Goal: Task Accomplishment & Management: Use online tool/utility

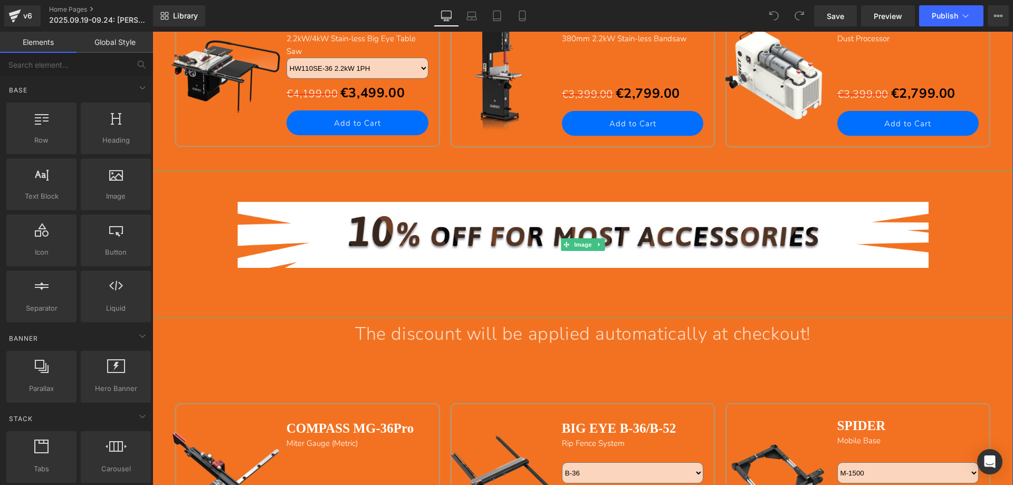
scroll to position [1003, 0]
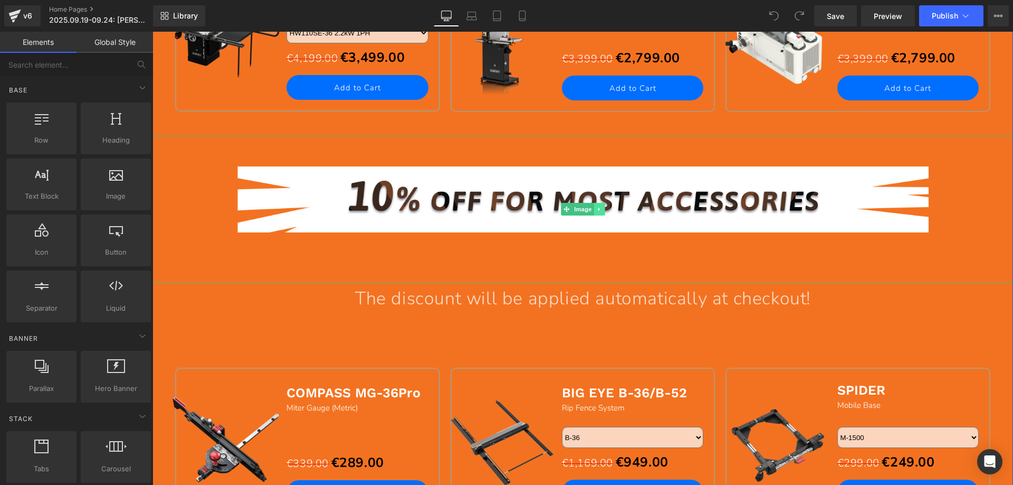
click at [596, 211] on icon at bounding box center [599, 209] width 6 height 6
click at [591, 210] on icon at bounding box center [594, 209] width 6 height 6
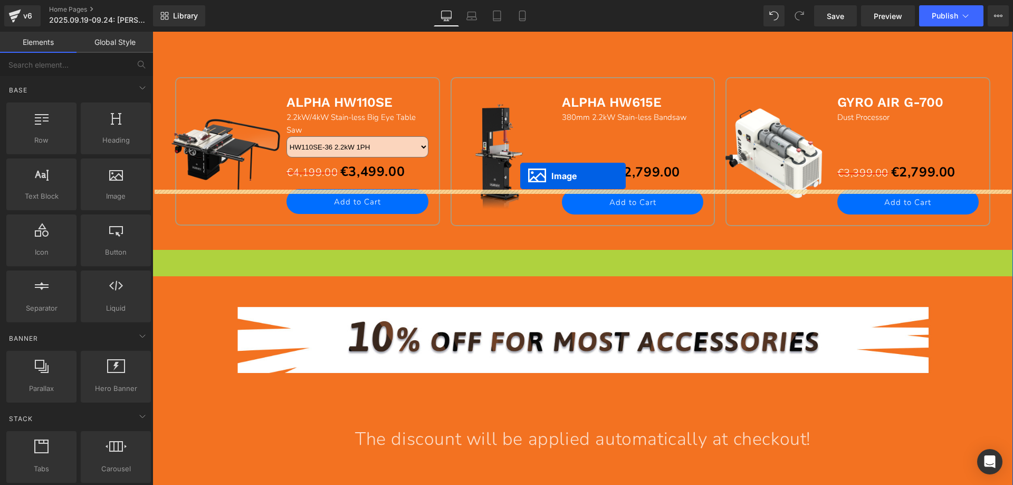
scroll to position [686, 0]
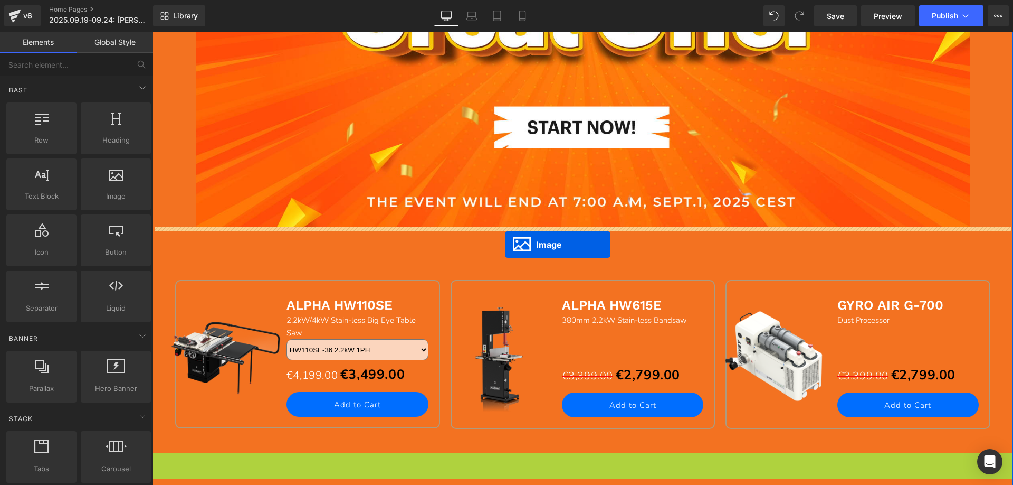
drag, startPoint x: 545, startPoint y: 211, endPoint x: 505, endPoint y: 244, distance: 51.7
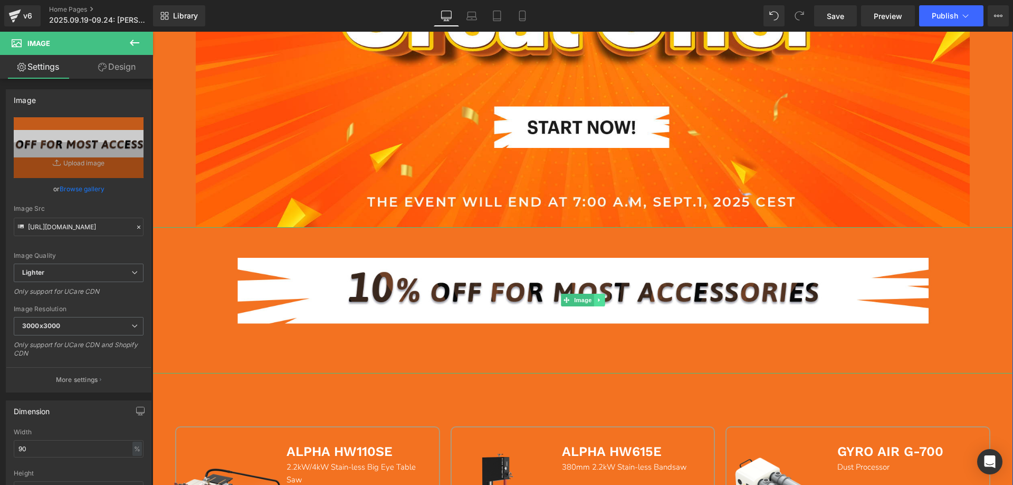
click at [600, 302] on link at bounding box center [599, 299] width 11 height 13
click at [591, 300] on icon at bounding box center [594, 300] width 6 height 6
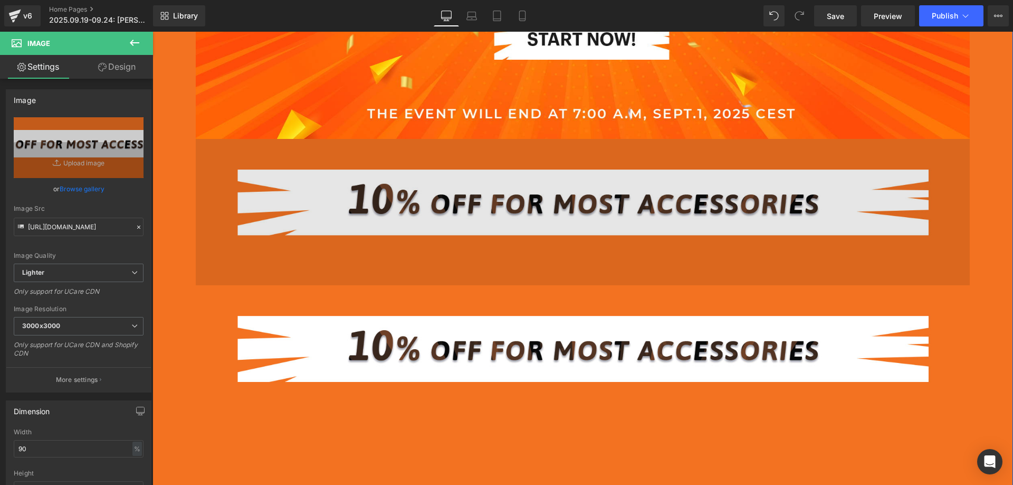
click at [474, 211] on img at bounding box center [583, 212] width 775 height 147
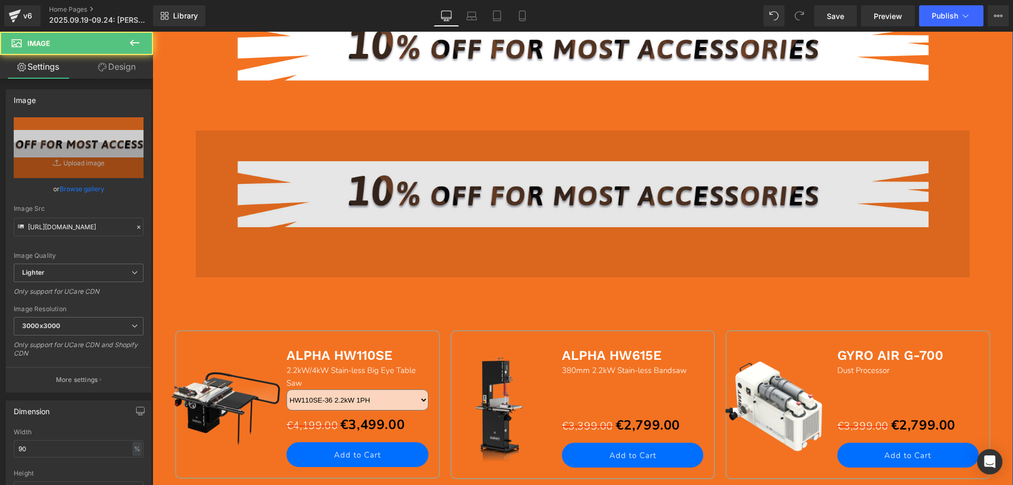
scroll to position [933, 0]
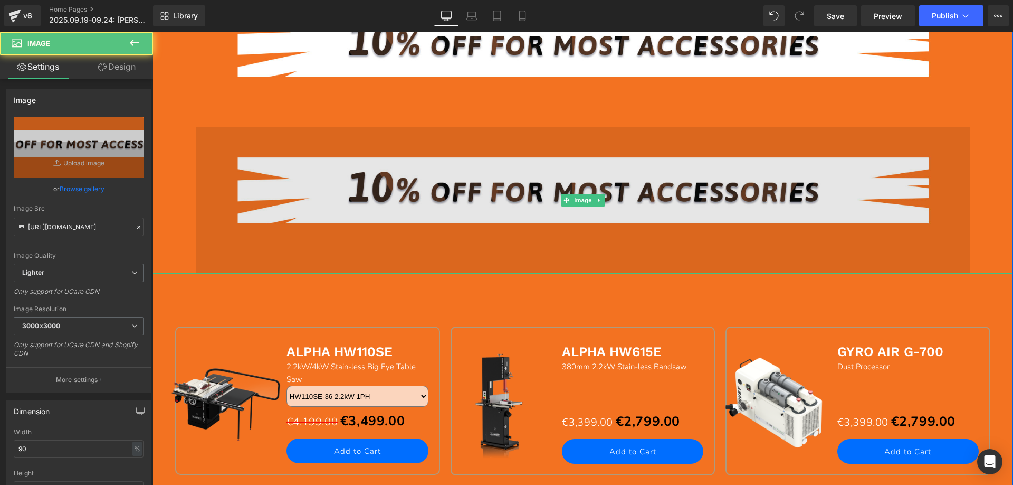
click at [472, 195] on img at bounding box center [583, 200] width 775 height 147
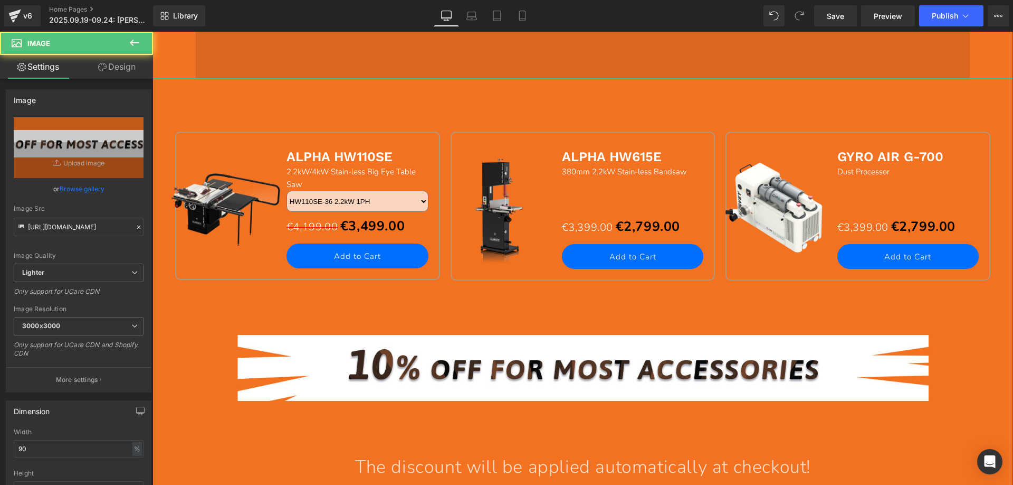
scroll to position [1249, 0]
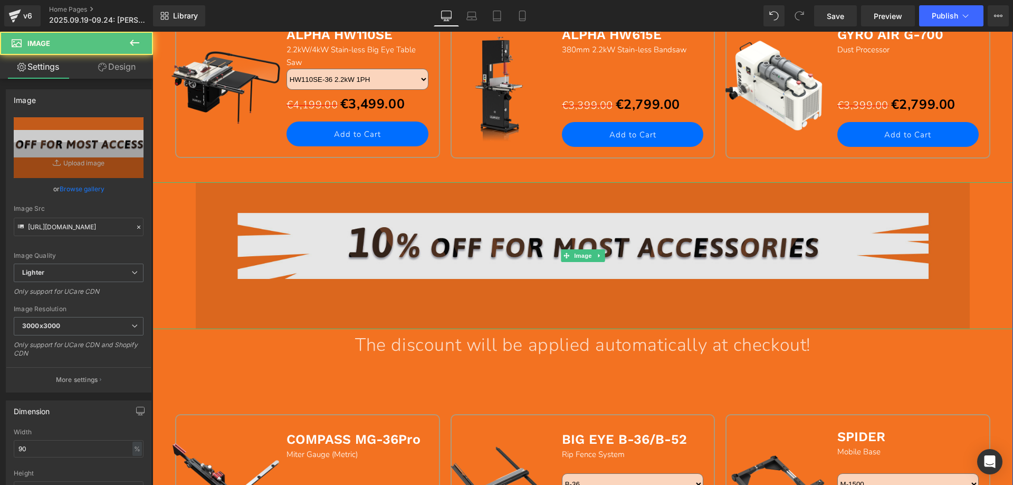
click at [493, 224] on img at bounding box center [583, 255] width 775 height 147
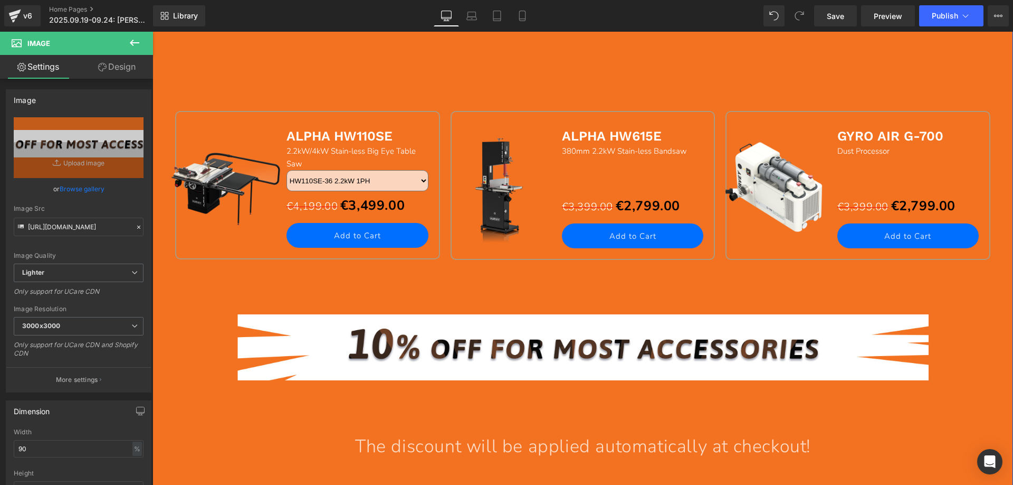
scroll to position [1144, 0]
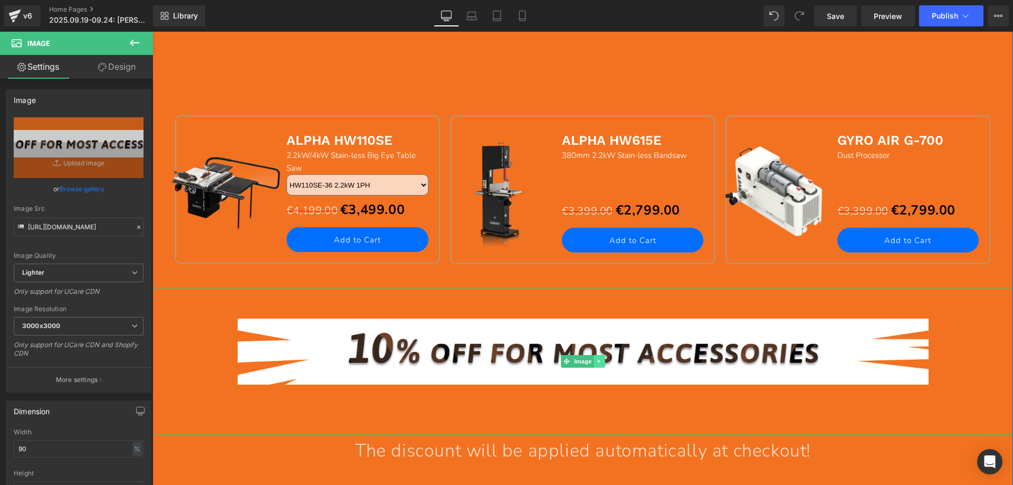
click at [597, 361] on icon at bounding box center [599, 361] width 6 height 6
click at [591, 361] on icon at bounding box center [594, 361] width 6 height 6
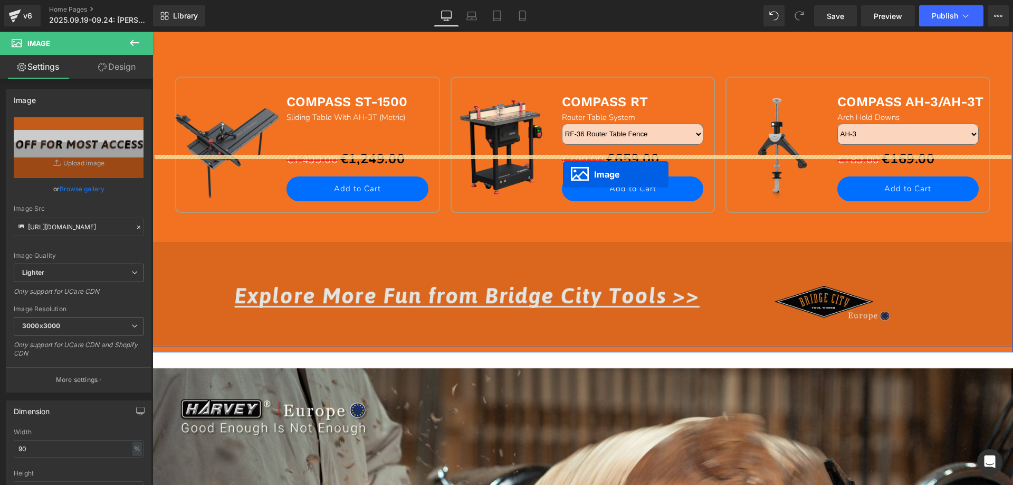
scroll to position [1927, 0]
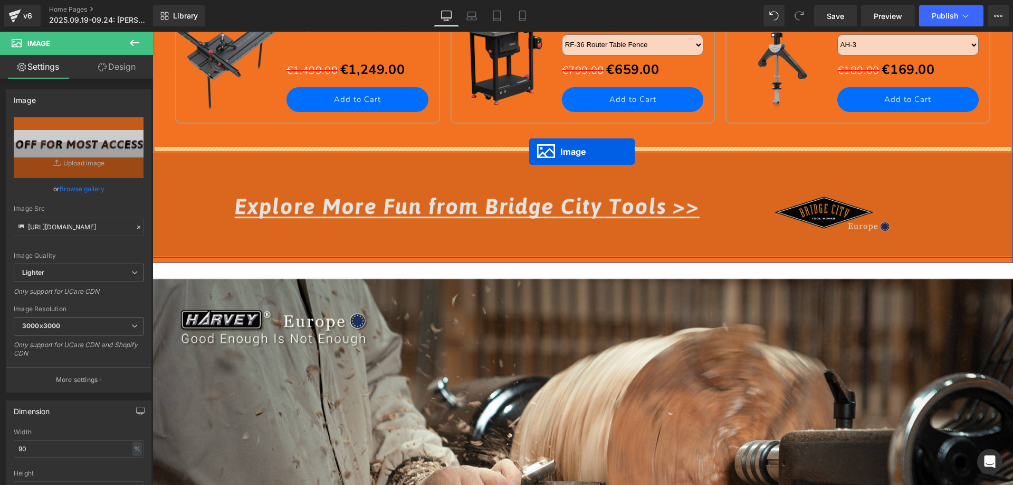
drag, startPoint x: 561, startPoint y: 144, endPoint x: 529, endPoint y: 151, distance: 32.5
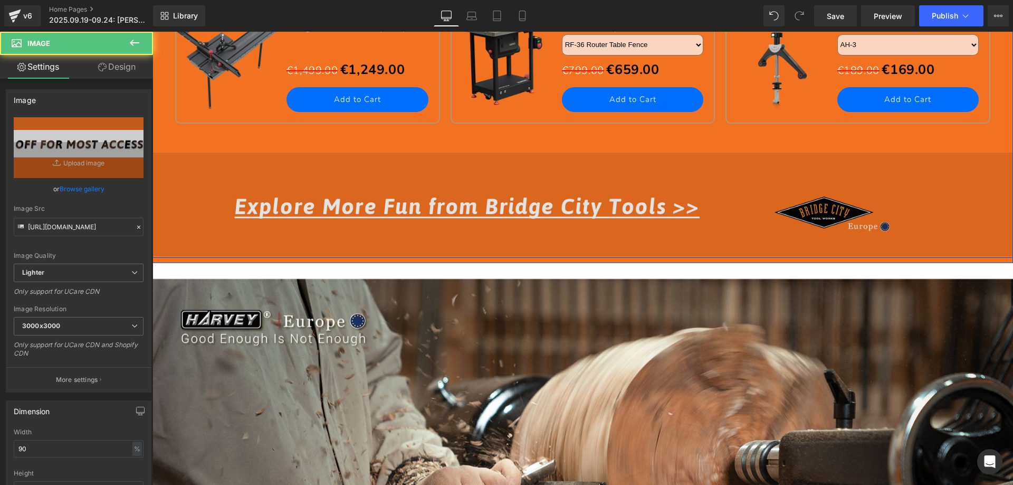
scroll to position [1900, 0]
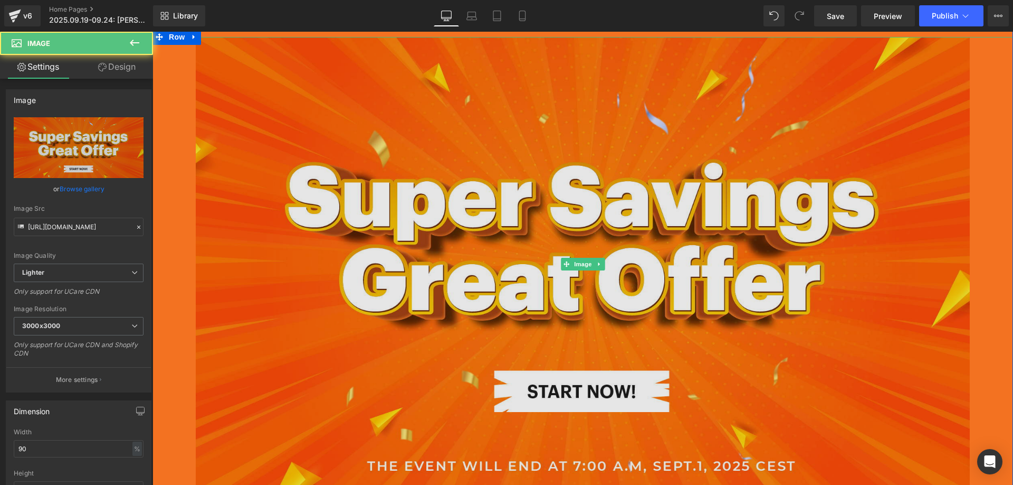
click at [497, 182] on img at bounding box center [583, 263] width 775 height 453
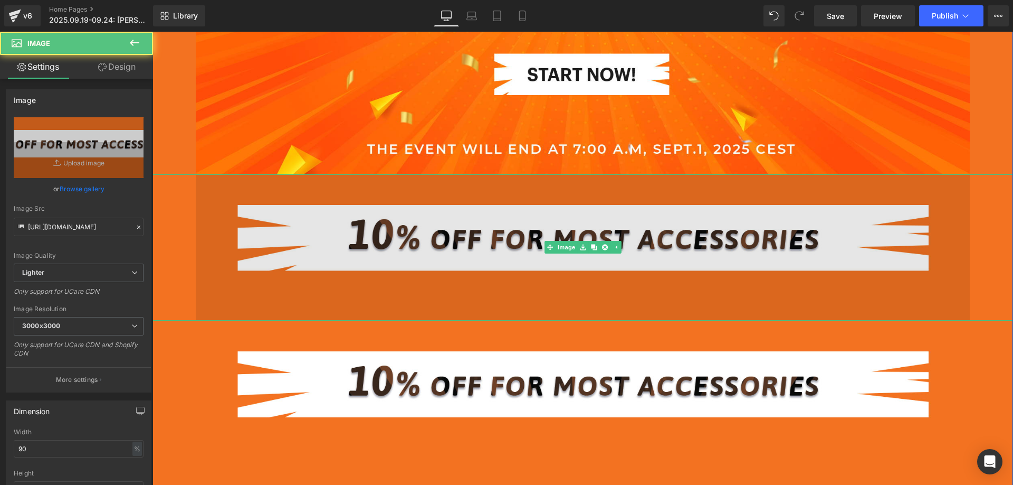
click at [495, 219] on img at bounding box center [583, 247] width 775 height 147
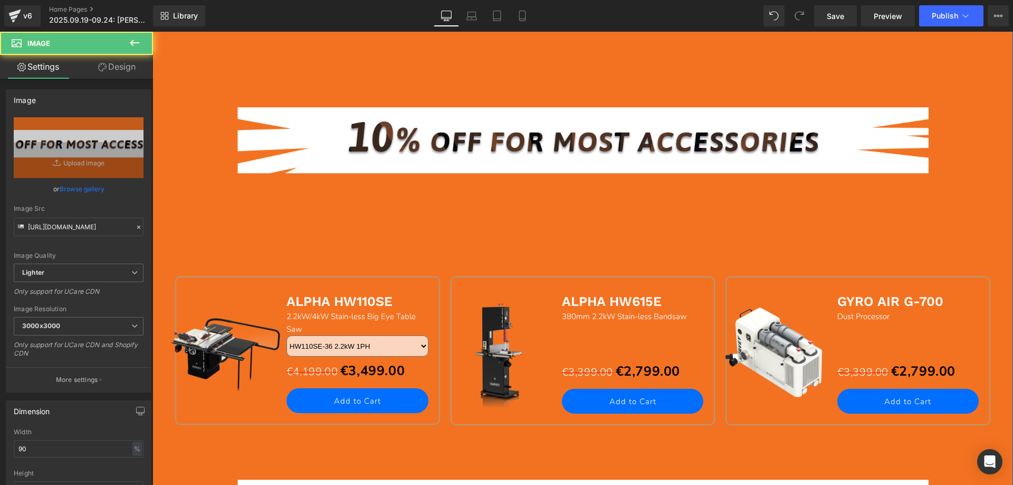
scroll to position [1003, 0]
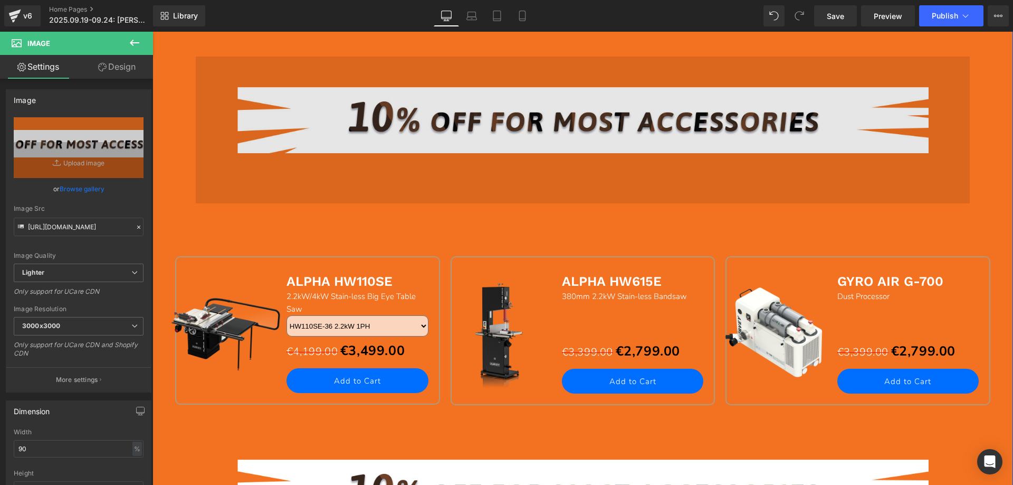
click at [498, 134] on img at bounding box center [583, 129] width 775 height 147
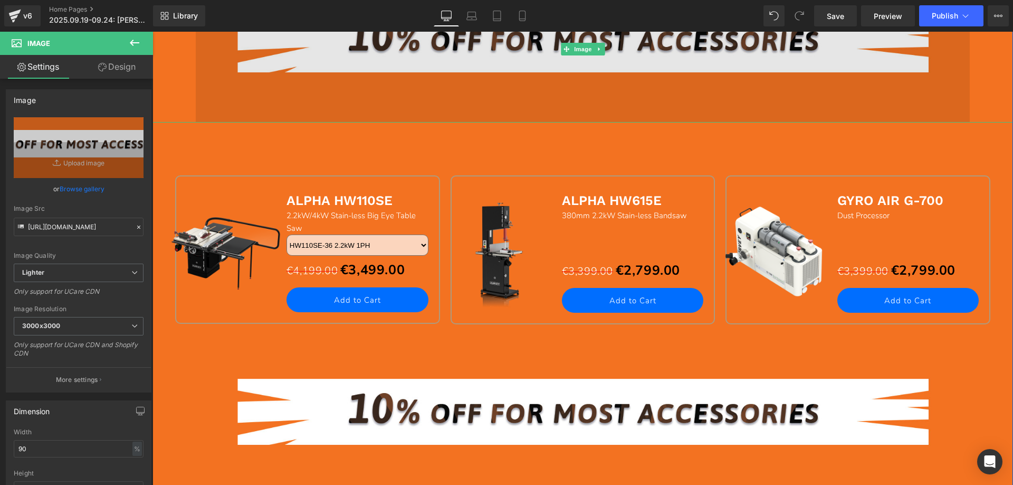
scroll to position [1267, 0]
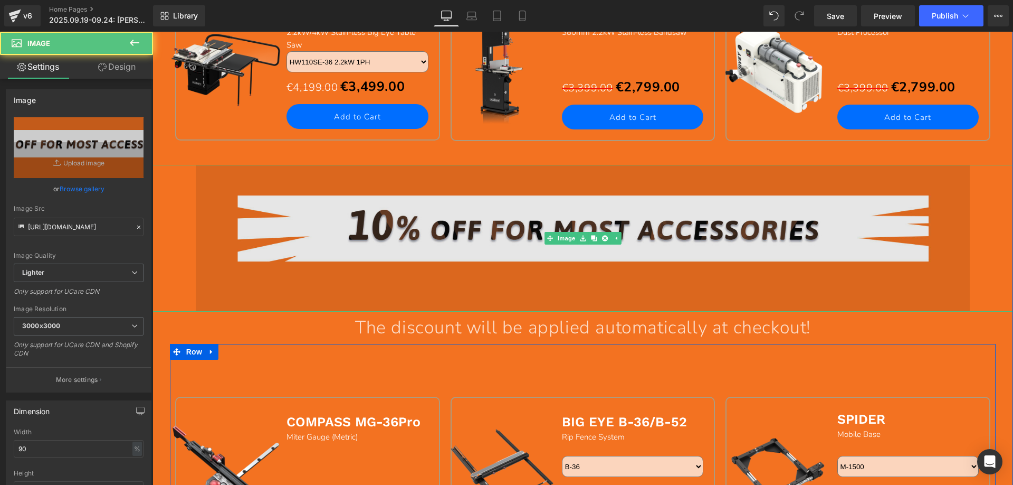
click at [446, 223] on img at bounding box center [583, 238] width 775 height 147
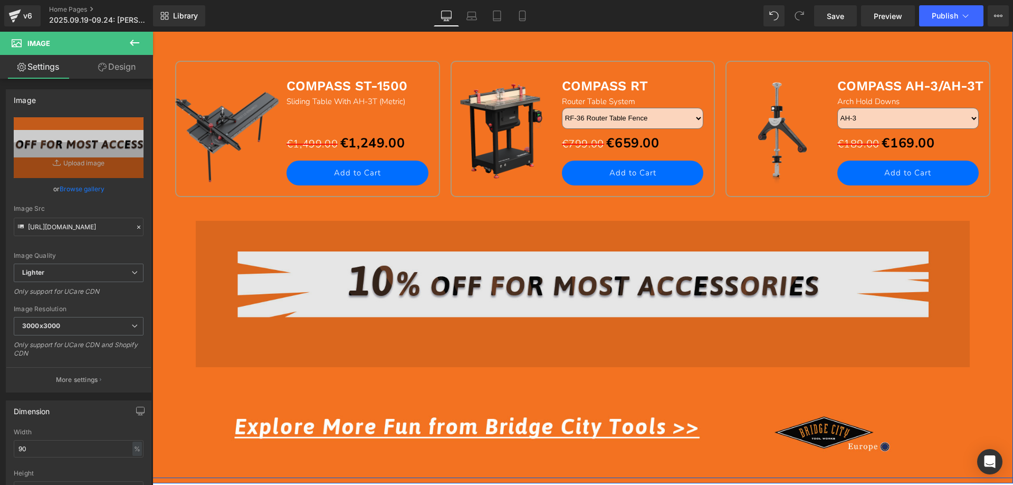
scroll to position [1847, 0]
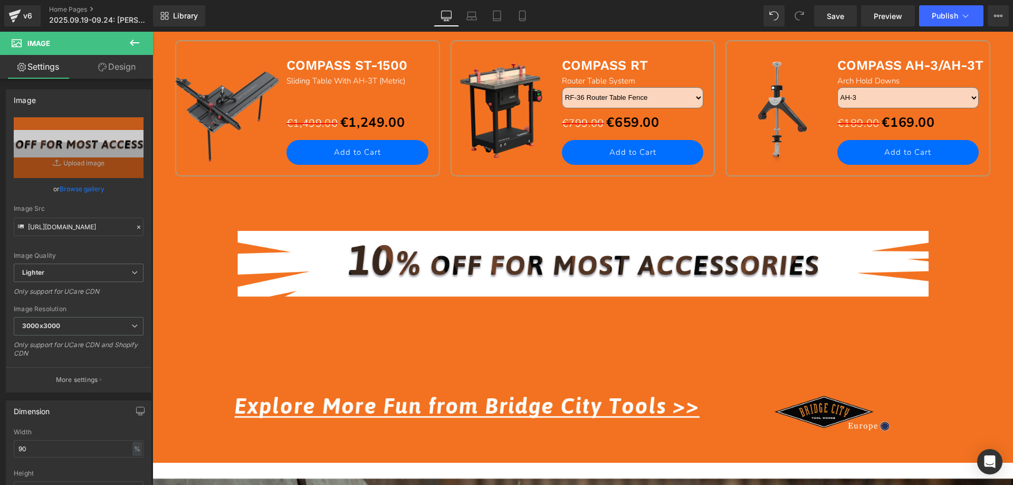
click at [136, 40] on icon at bounding box center [134, 42] width 13 height 13
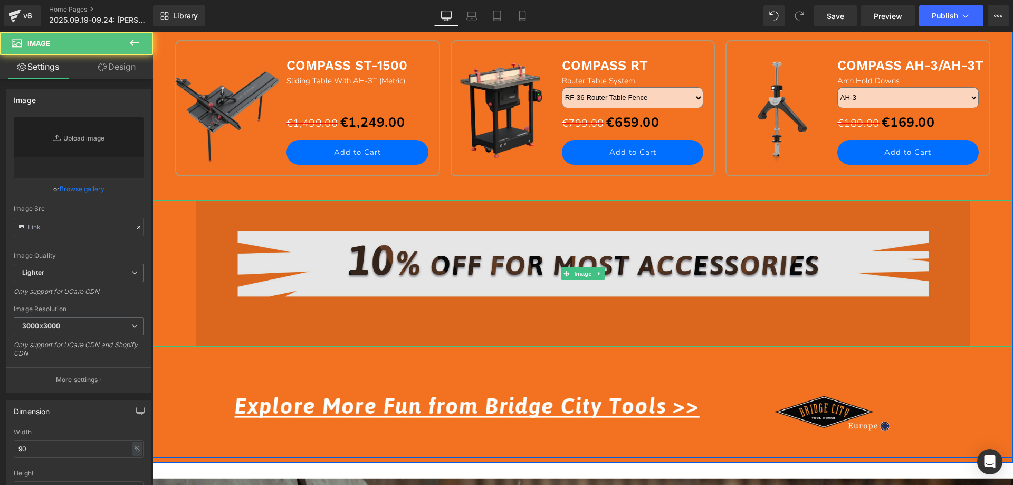
click at [525, 249] on img at bounding box center [583, 273] width 775 height 147
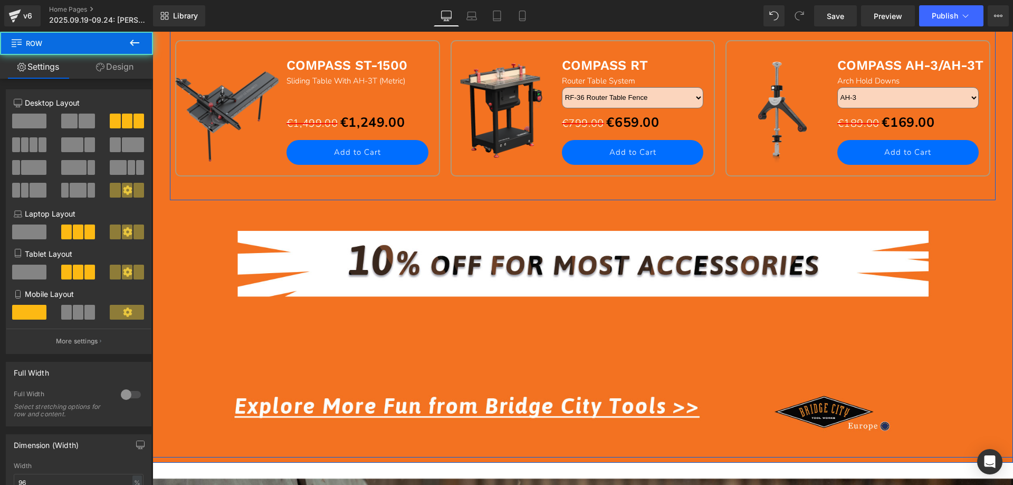
click at [541, 186] on div "Sale Off (P) Image COMPASS RT Text Block Router Table System Text Block RF-36 R…" at bounding box center [584, 120] width 276 height 160
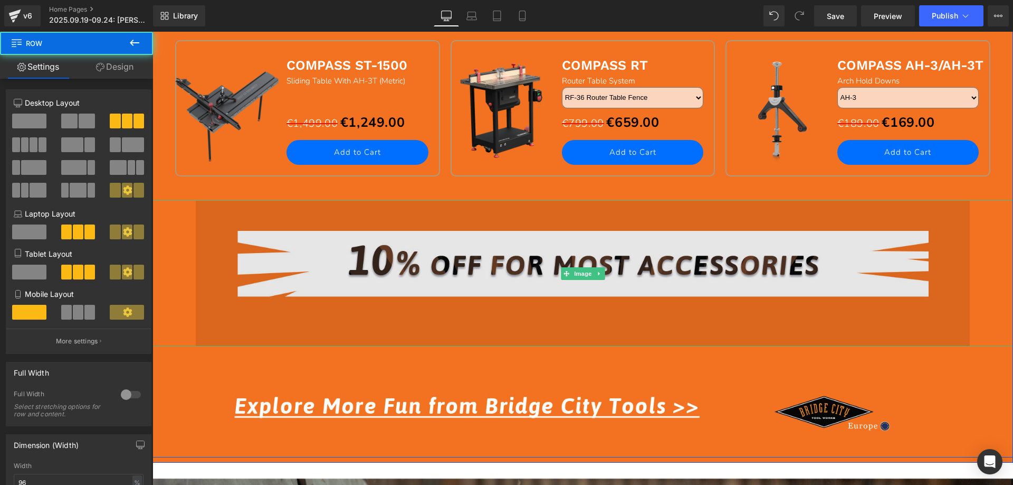
click at [511, 264] on img at bounding box center [583, 273] width 775 height 147
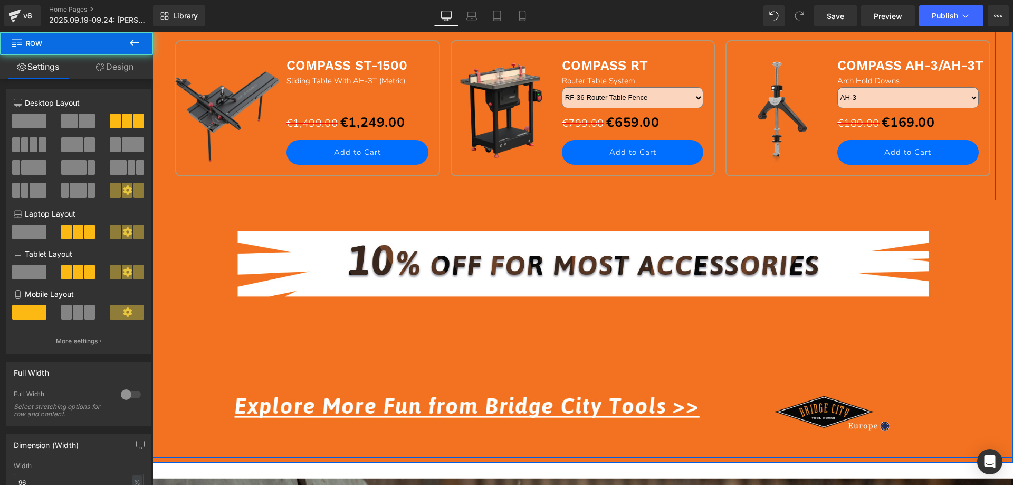
click at [524, 184] on div "Sale Off (P) Image COMPASS RT Text Block Router Table System Text Block RF-36 R…" at bounding box center [584, 120] width 276 height 160
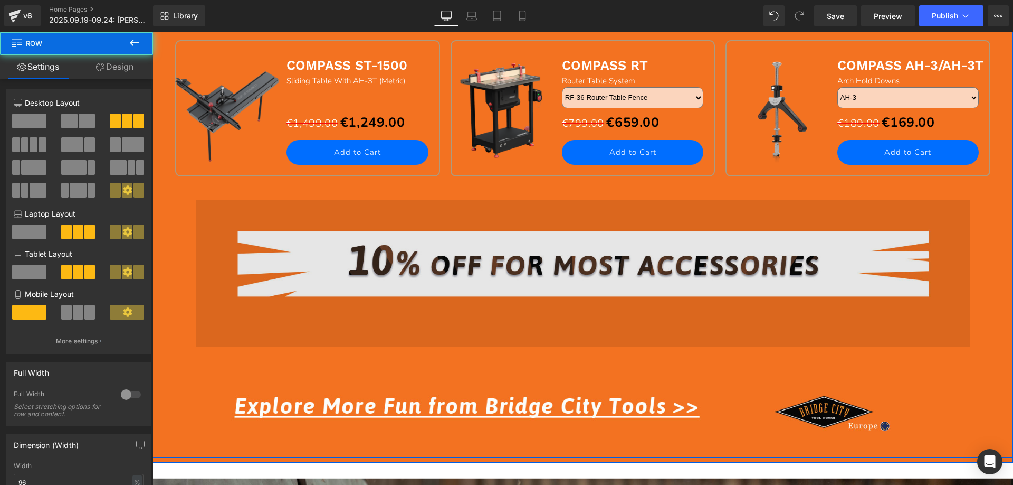
click at [513, 250] on img at bounding box center [583, 273] width 775 height 147
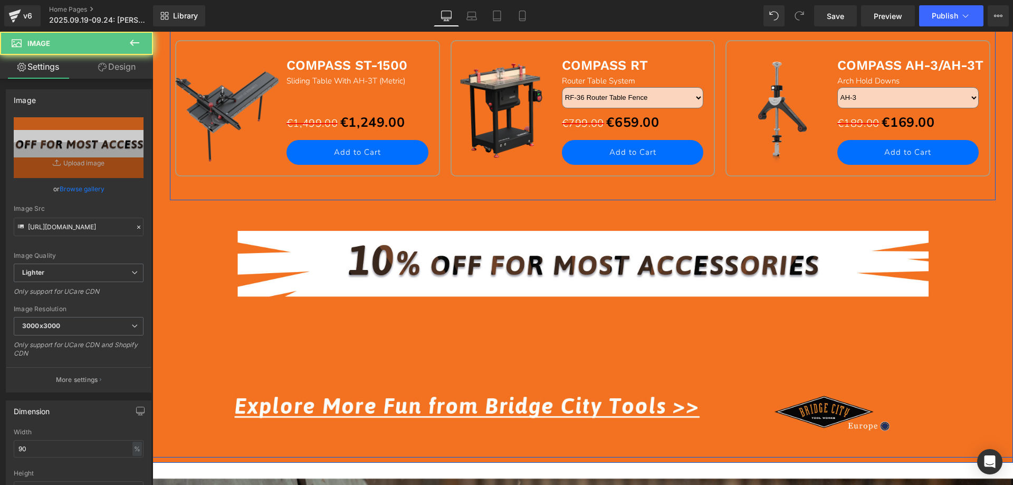
click at [523, 191] on div "Sale Off (P) Image COMPASS RT Text Block Router Table System Text Block RF-36 R…" at bounding box center [584, 120] width 276 height 160
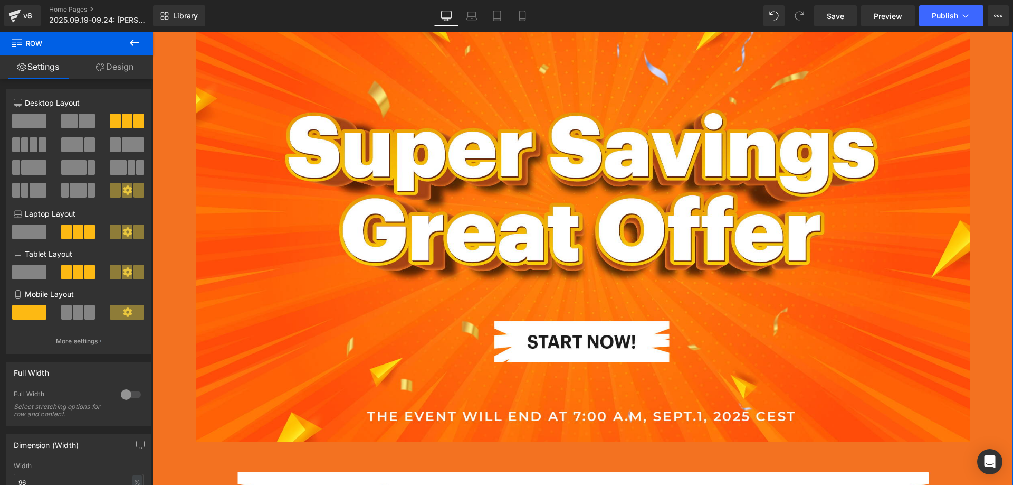
scroll to position [317, 0]
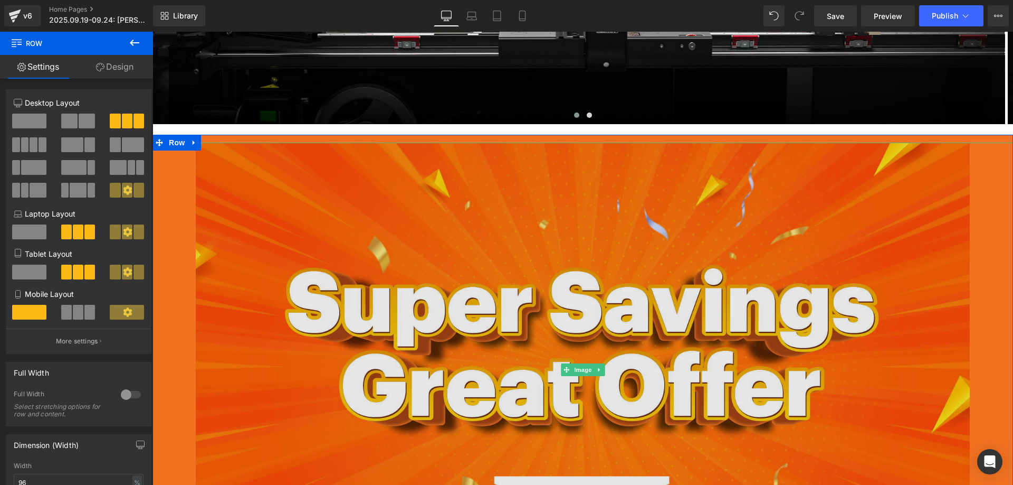
click at [434, 281] on img at bounding box center [583, 369] width 775 height 453
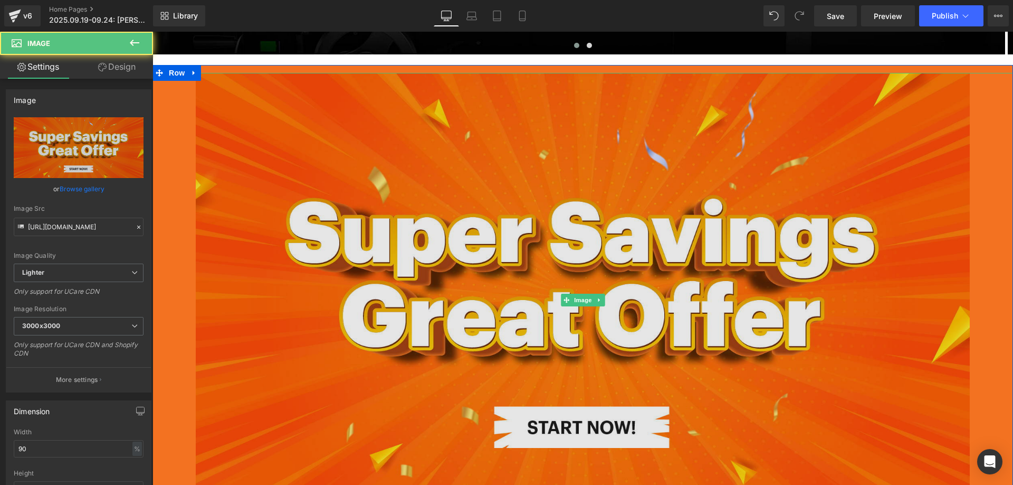
scroll to position [633, 0]
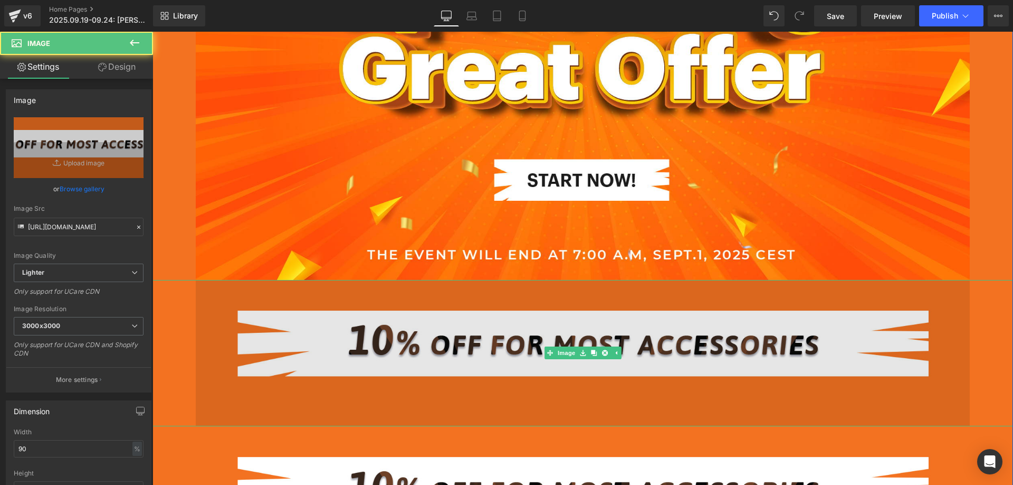
click at [490, 329] on img at bounding box center [583, 353] width 775 height 147
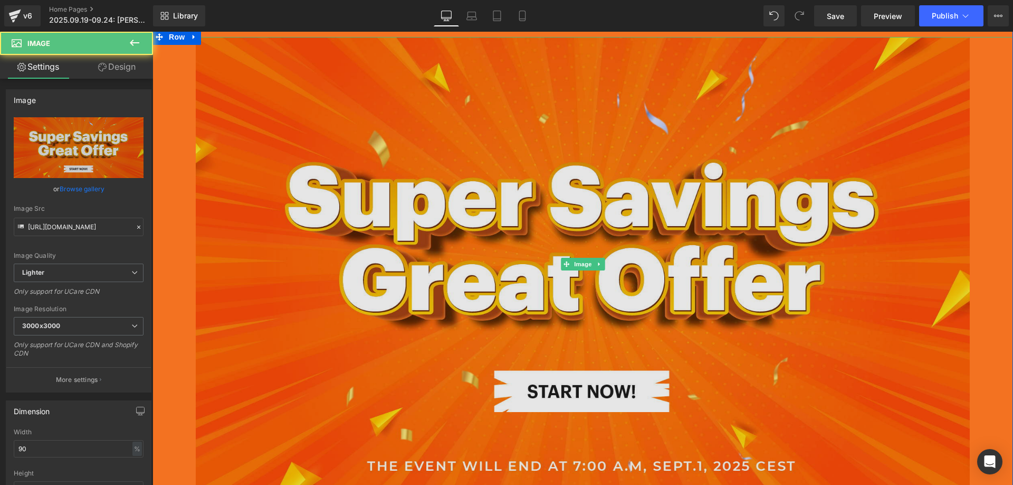
click at [440, 213] on img at bounding box center [583, 263] width 775 height 453
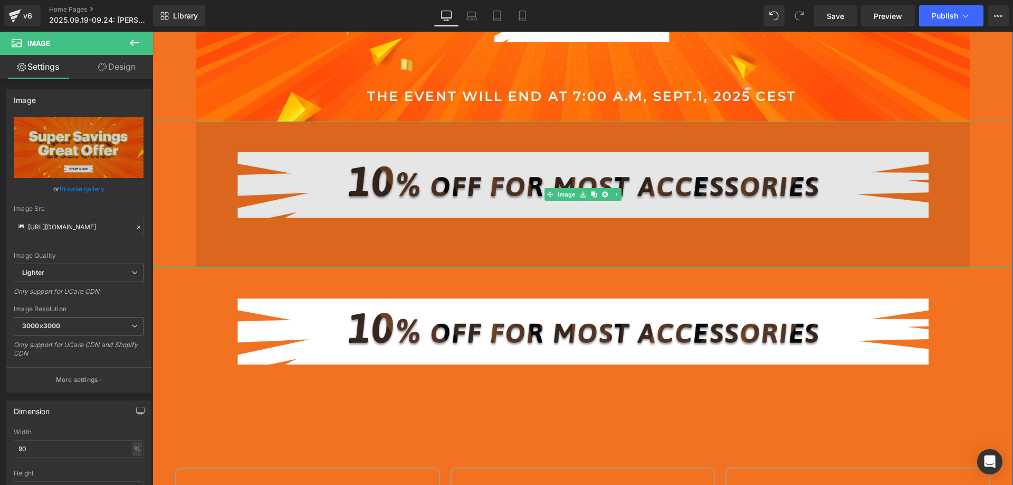
click at [459, 190] on img at bounding box center [583, 194] width 775 height 147
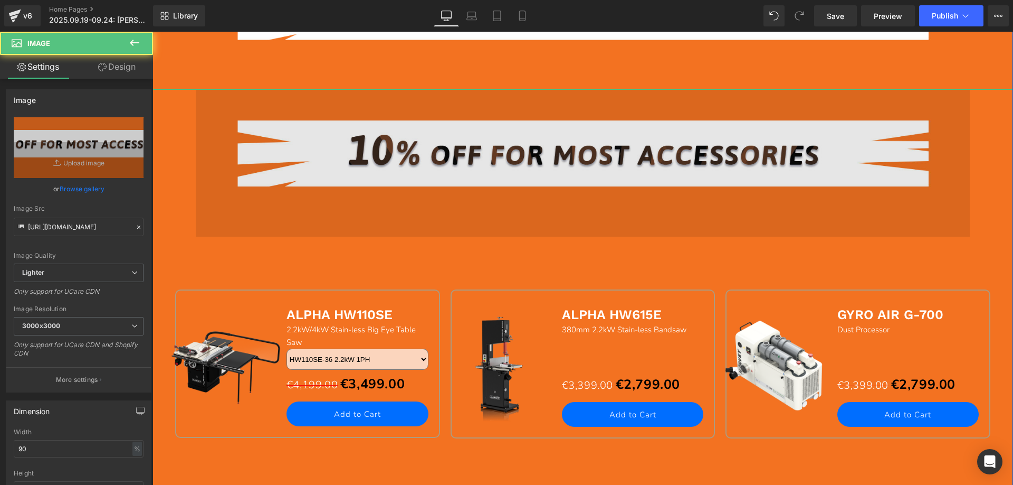
scroll to position [1003, 0]
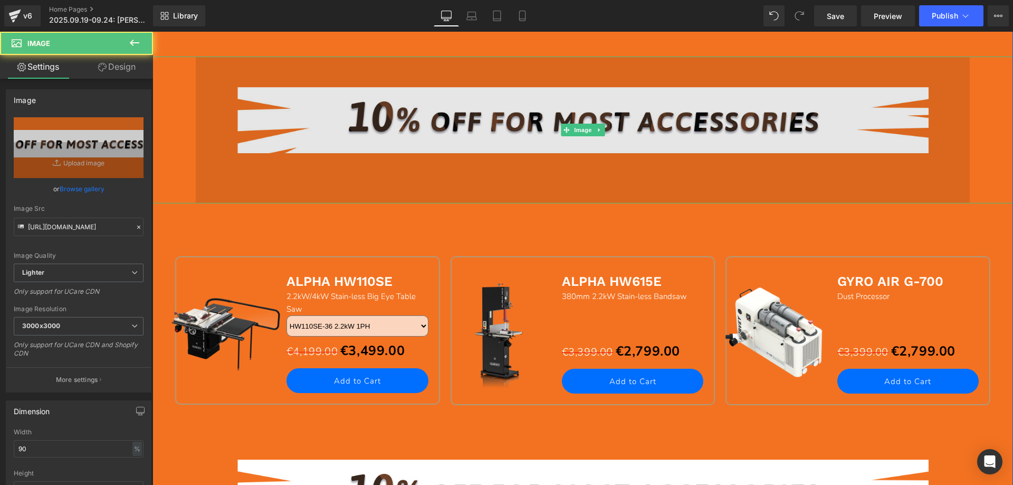
click at [478, 147] on img at bounding box center [583, 129] width 775 height 147
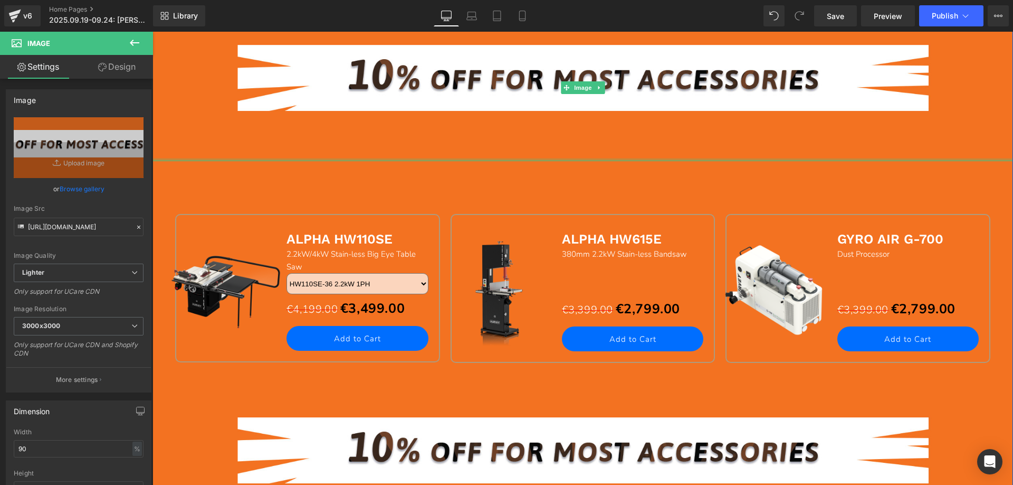
scroll to position [1320, 0]
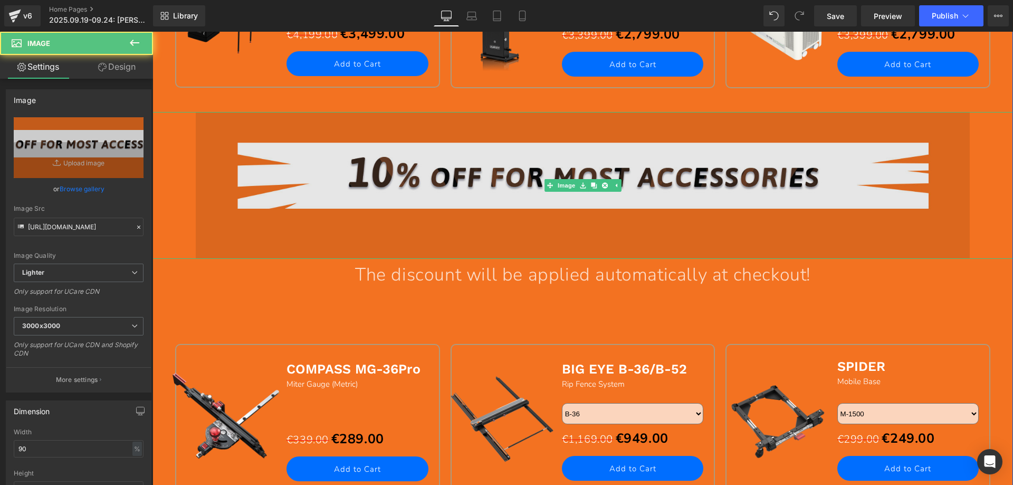
click at [471, 178] on img at bounding box center [583, 185] width 775 height 147
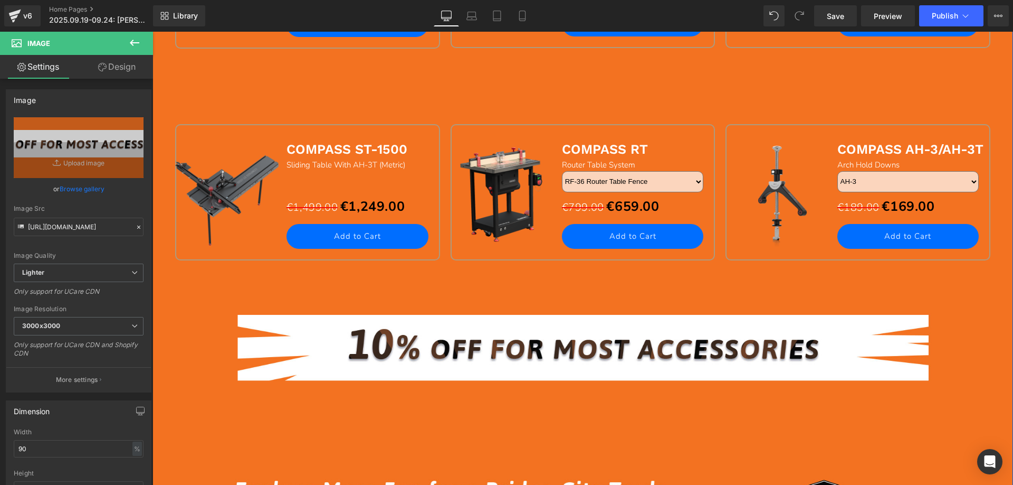
scroll to position [1847, 0]
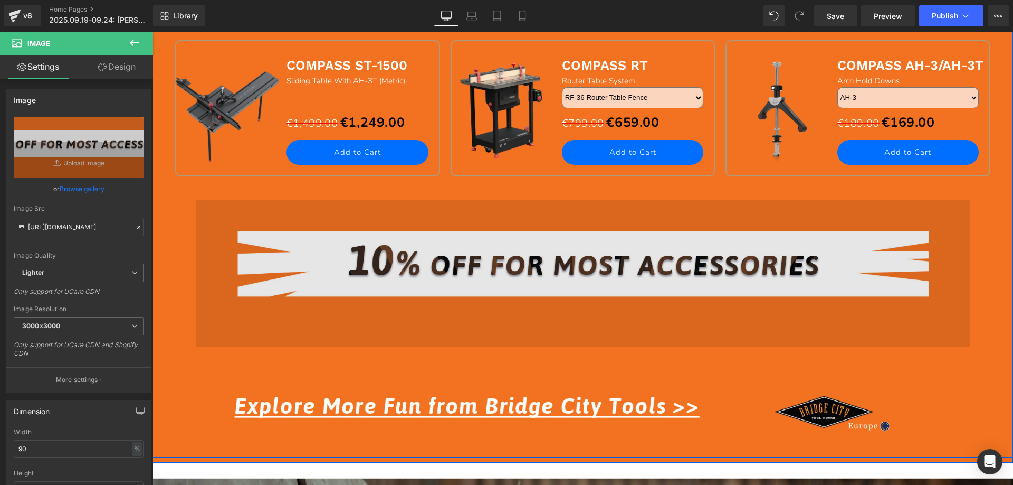
click at [457, 253] on img at bounding box center [583, 273] width 775 height 147
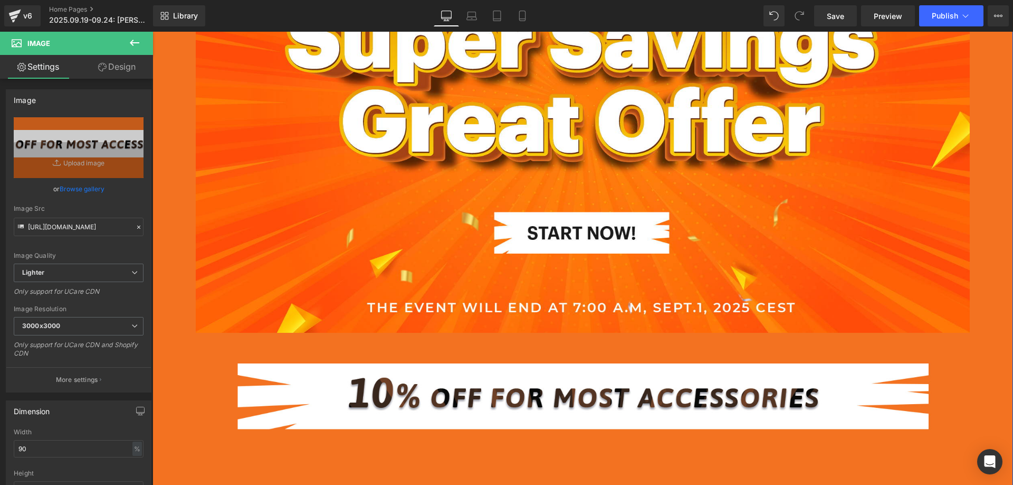
scroll to position [317, 0]
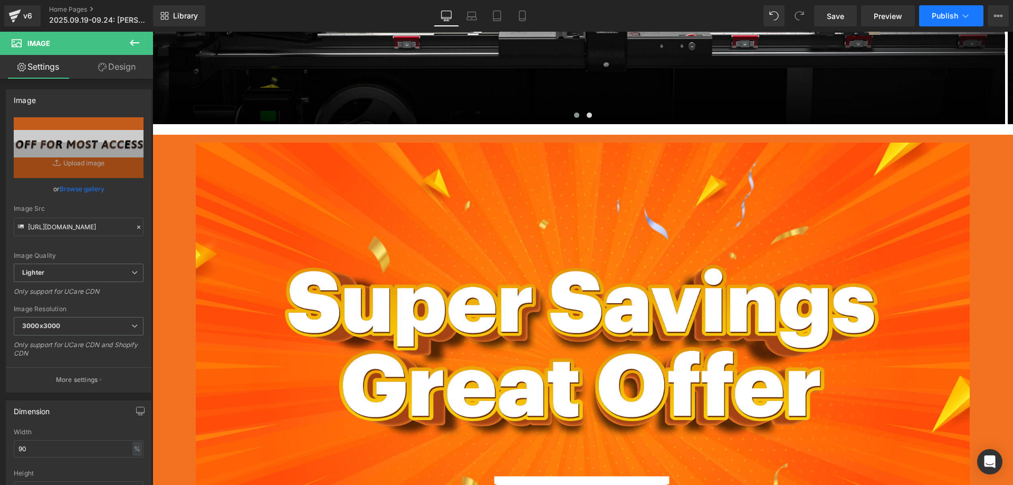
click at [937, 20] on button "Publish" at bounding box center [952, 15] width 64 height 21
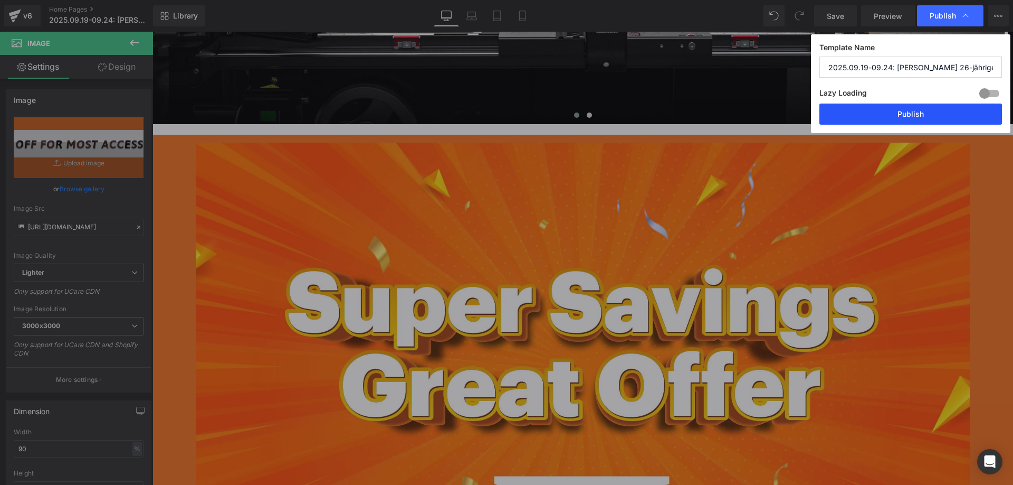
click at [909, 113] on button "Publish" at bounding box center [911, 113] width 183 height 21
